Goal: Transaction & Acquisition: Download file/media

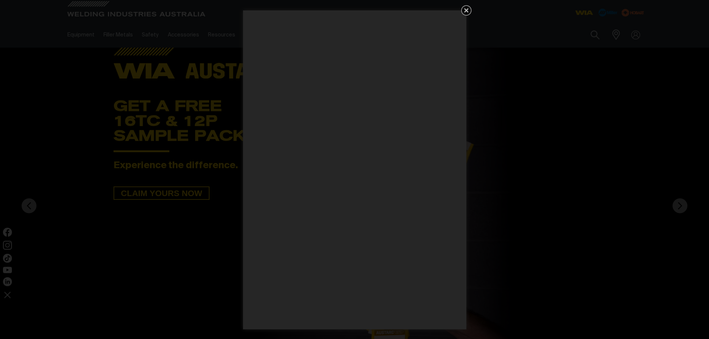
click at [464, 11] on icon "Get 5 WIA Welding Guides Free!" at bounding box center [466, 10] width 4 height 4
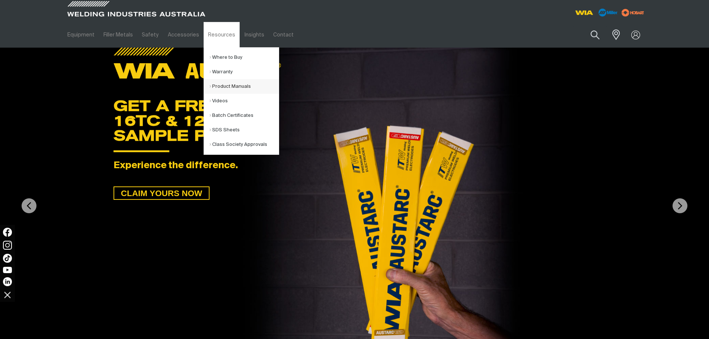
click at [233, 88] on link "Product Manuals" at bounding box center [243, 86] width 69 height 15
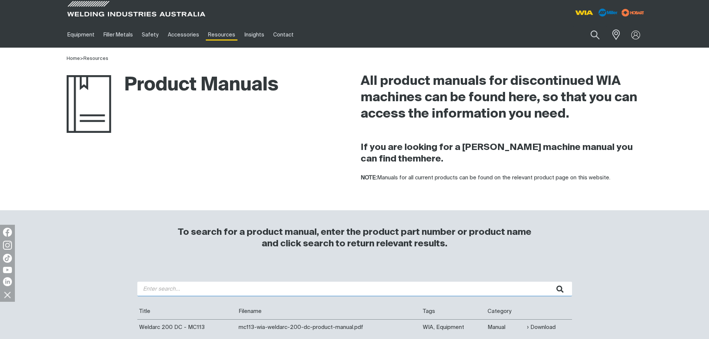
click at [206, 288] on input "search" at bounding box center [354, 289] width 435 height 15
type input "335"
click at [548, 282] on button "submit" at bounding box center [559, 289] width 23 height 15
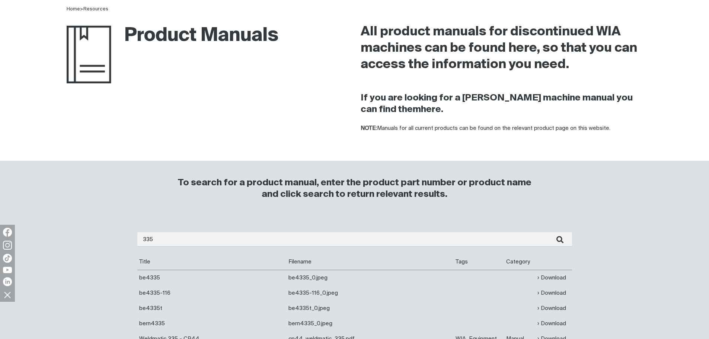
scroll to position [149, 0]
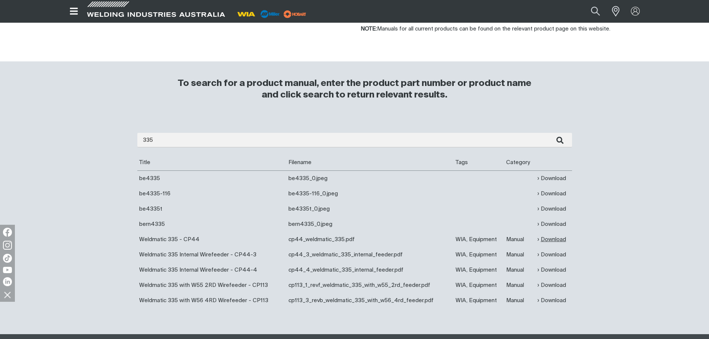
click at [550, 243] on link "Download" at bounding box center [551, 239] width 29 height 9
click at [547, 241] on link "Download" at bounding box center [551, 239] width 29 height 9
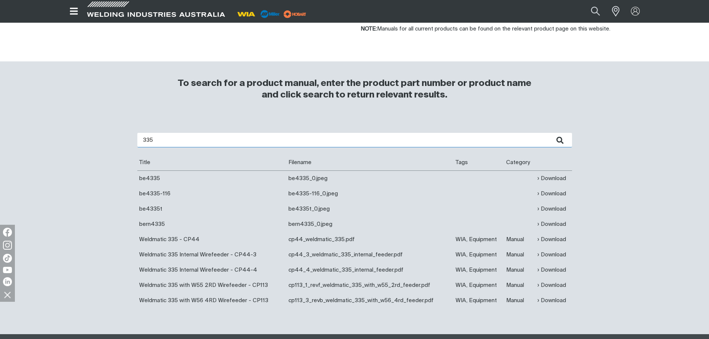
drag, startPoint x: 140, startPoint y: 144, endPoint x: 109, endPoint y: 144, distance: 30.9
click at [109, 144] on div "335 Are you looking for a product manual for a discontinued product? You're in …" at bounding box center [354, 226] width 595 height 216
type input "185"
click at [548, 133] on button "submit" at bounding box center [559, 140] width 23 height 15
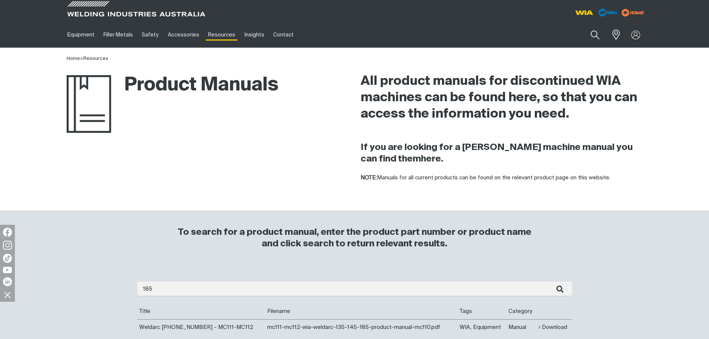
scroll to position [112, 0]
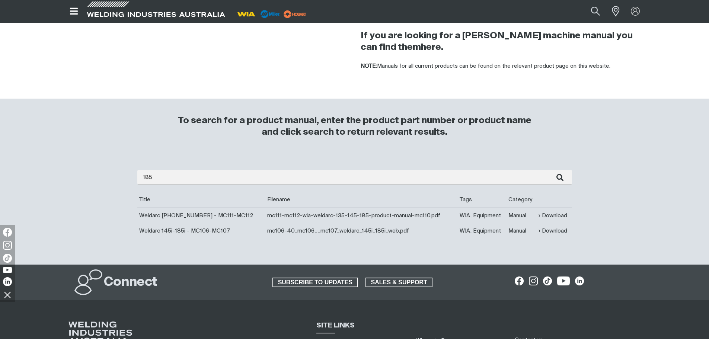
click at [567, 227] on td "Download" at bounding box center [554, 230] width 35 height 15
click at [554, 230] on link "Download" at bounding box center [552, 231] width 29 height 9
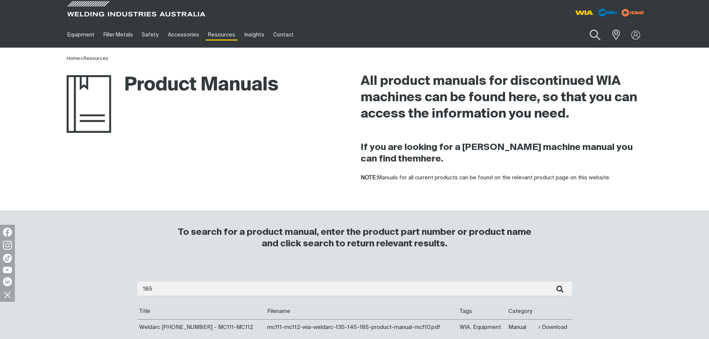
click at [598, 31] on button "Search products" at bounding box center [595, 35] width 30 height 21
click at [505, 37] on input "Search" at bounding box center [549, 34] width 115 height 17
